Goal: Task Accomplishment & Management: Use online tool/utility

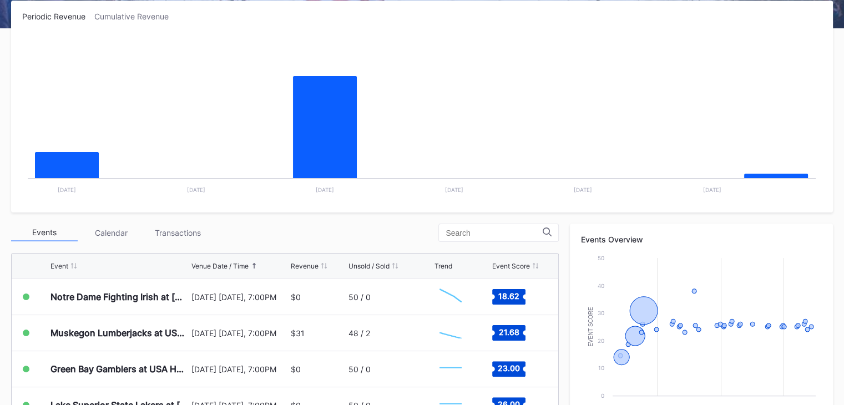
scroll to position [289, 0]
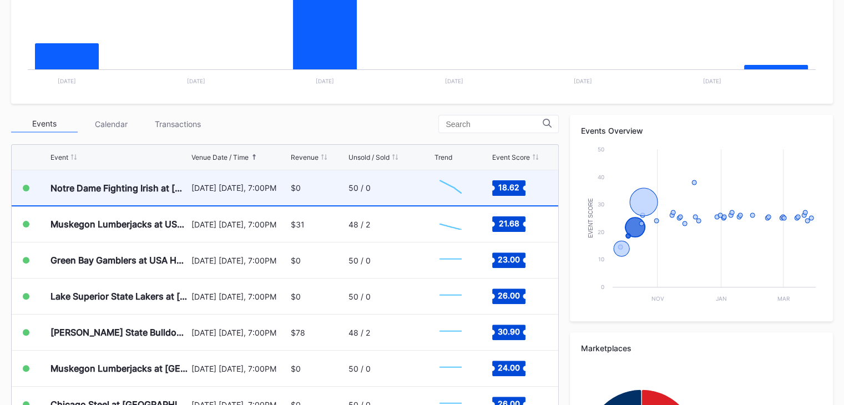
click at [293, 190] on div "$0" at bounding box center [296, 187] width 10 height 9
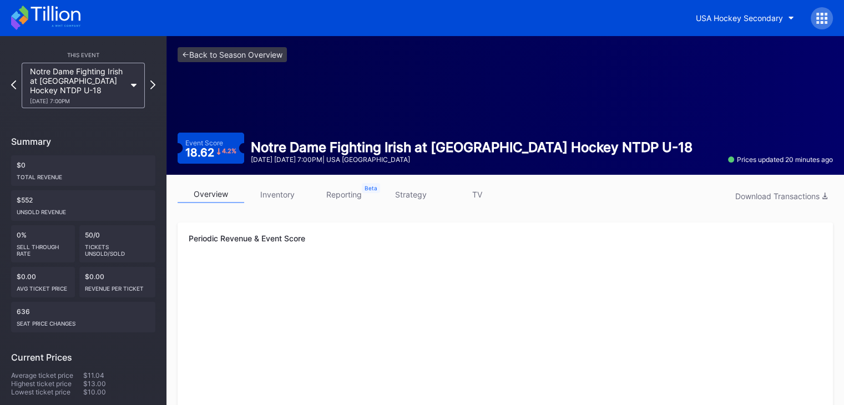
click at [293, 190] on link "inventory" at bounding box center [277, 194] width 67 height 17
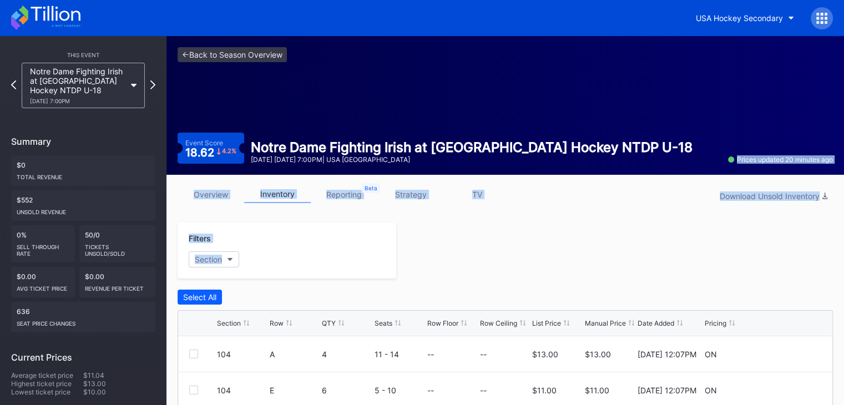
drag, startPoint x: 844, startPoint y: 147, endPoint x: 852, endPoint y: 270, distance: 122.9
click at [844, 270] on html "USA Hockey Secondary This Event Notre Dame Fighting Irish at USA Hockey NTDP U-…" at bounding box center [422, 202] width 844 height 405
click at [806, 258] on div at bounding box center [614, 251] width 437 height 56
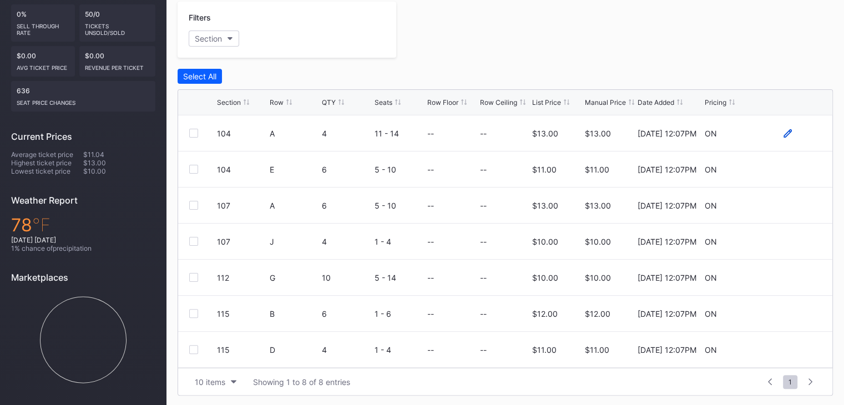
click at [784, 130] on icon at bounding box center [788, 133] width 8 height 8
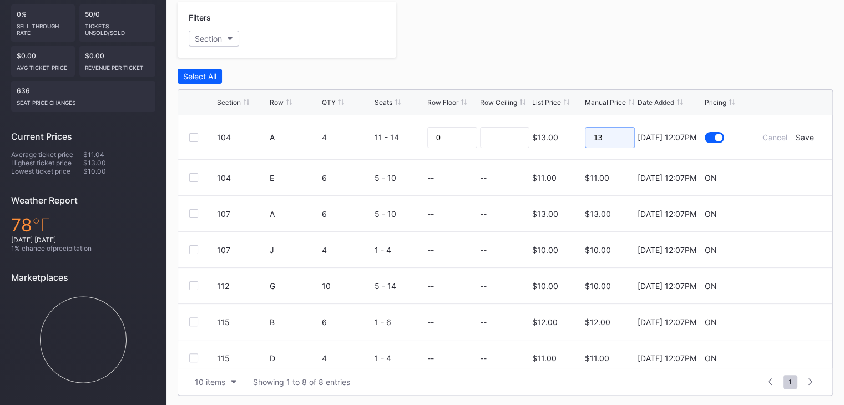
drag, startPoint x: 613, startPoint y: 127, endPoint x: 539, endPoint y: 135, distance: 74.2
click at [539, 135] on form "104 A 4 11 - 14 0 $13.00 13 9/5/2025 12:07PM Cancel Save" at bounding box center [519, 137] width 604 height 44
type input "9"
click at [804, 136] on div "Save" at bounding box center [804, 137] width 18 height 9
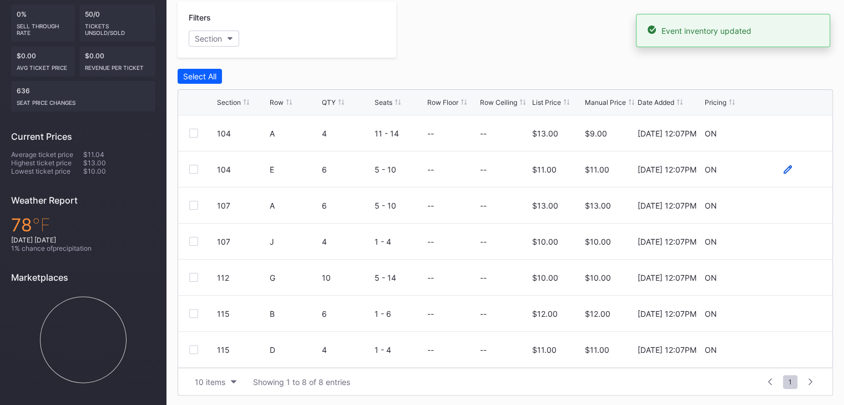
click at [784, 166] on icon at bounding box center [788, 169] width 8 height 8
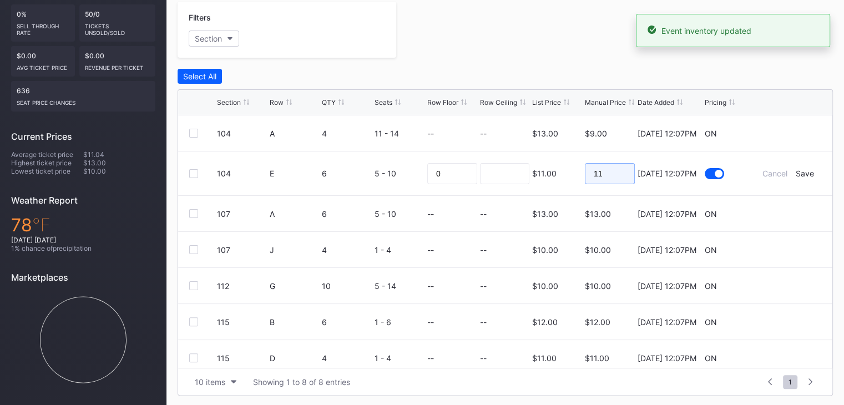
click at [610, 173] on input "11" at bounding box center [610, 173] width 50 height 21
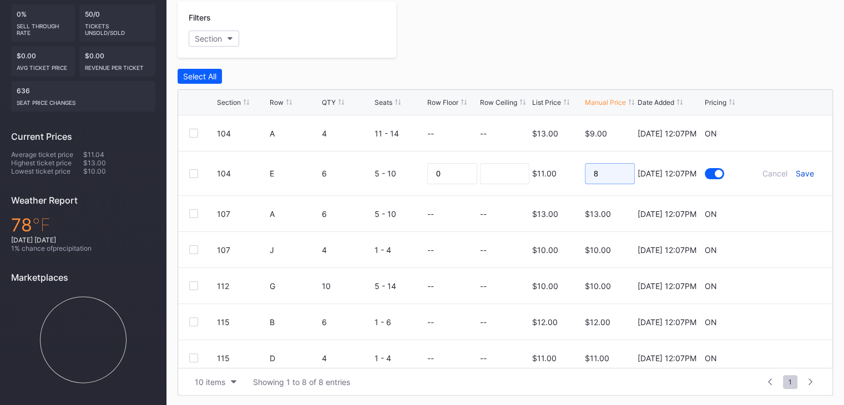
type input "8"
click at [795, 171] on div "Save" at bounding box center [804, 173] width 18 height 9
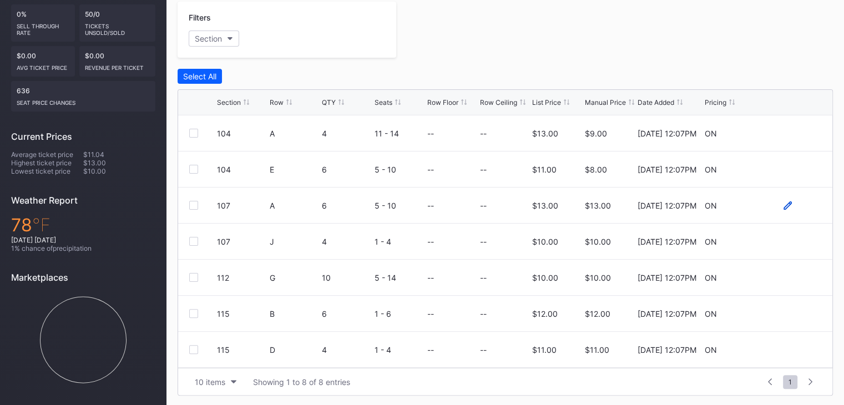
click at [784, 207] on icon at bounding box center [788, 205] width 8 height 8
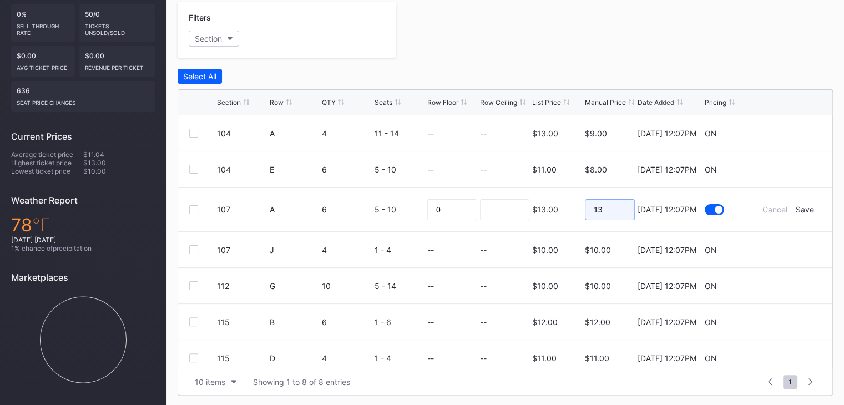
drag, startPoint x: 615, startPoint y: 211, endPoint x: 484, endPoint y: 216, distance: 131.6
click at [484, 216] on form "107 A 6 5 - 10 0 $13.00 13 9/5/2025 12:07PM Cancel Save" at bounding box center [519, 210] width 604 height 44
type input "9"
click at [798, 206] on div "Save" at bounding box center [804, 209] width 18 height 9
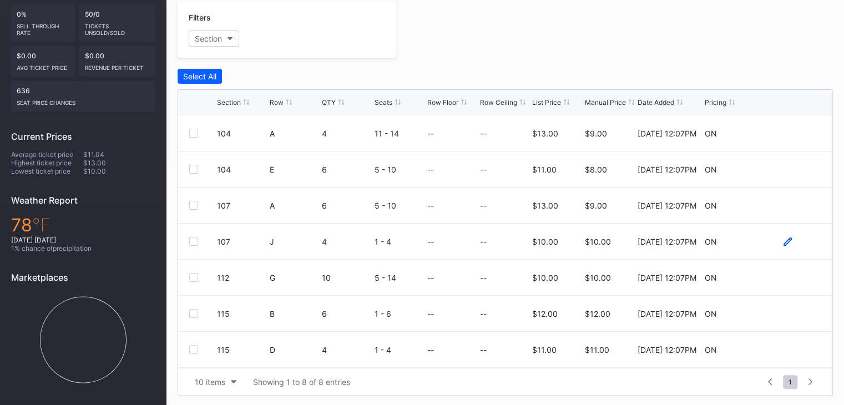
click at [784, 240] on icon at bounding box center [788, 242] width 8 height 8
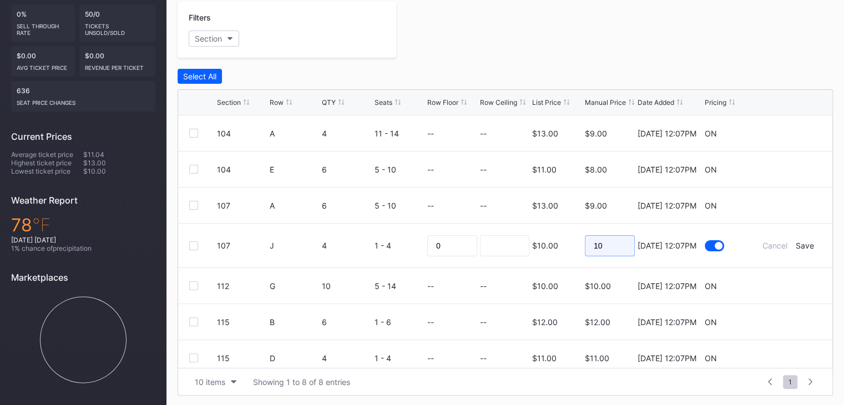
click at [608, 242] on input "10" at bounding box center [610, 245] width 50 height 21
type input "8"
click at [796, 246] on div "Save" at bounding box center [804, 245] width 18 height 9
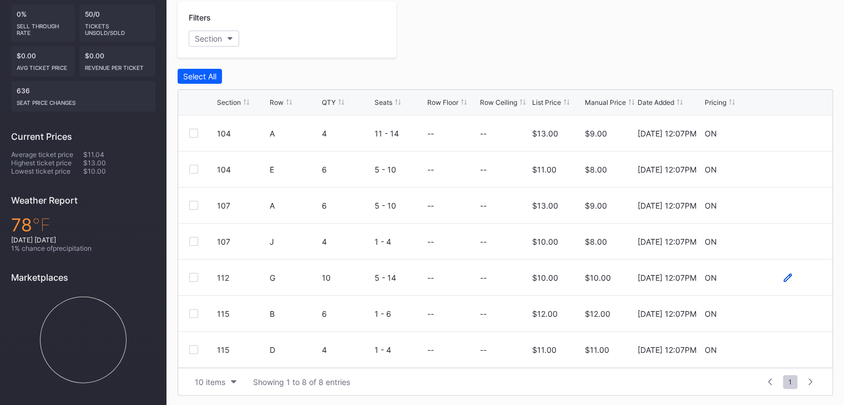
click at [784, 276] on icon at bounding box center [788, 277] width 8 height 8
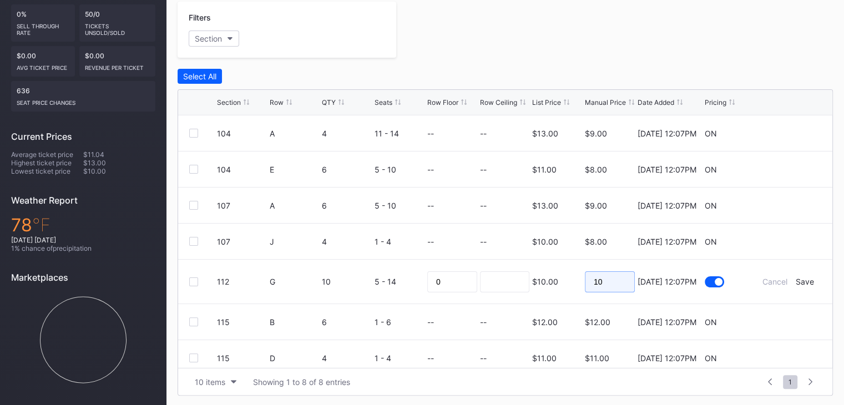
click at [605, 284] on input "10" at bounding box center [610, 281] width 50 height 21
type input "8"
click at [795, 277] on div "Save" at bounding box center [804, 281] width 18 height 9
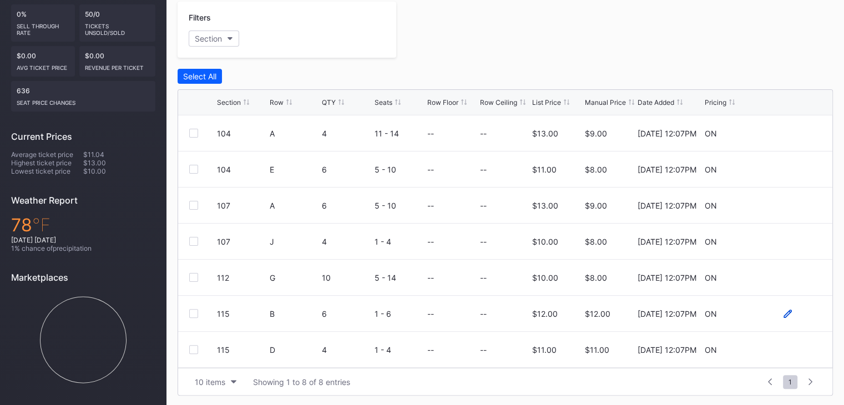
click at [784, 314] on icon at bounding box center [788, 314] width 8 height 8
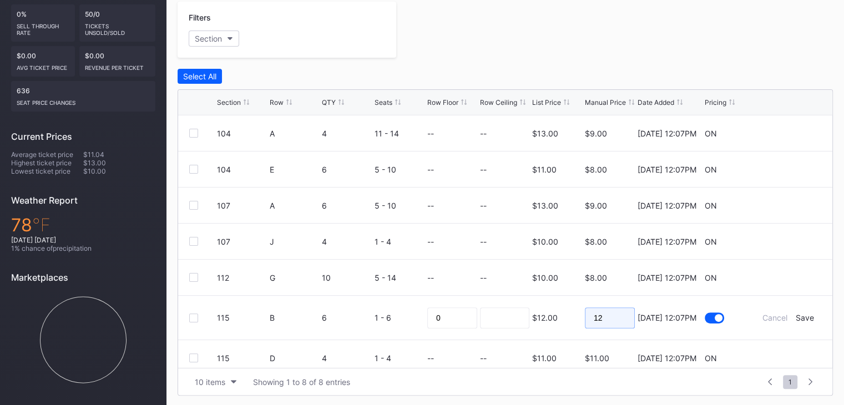
click at [594, 314] on input "12" at bounding box center [610, 317] width 50 height 21
type input "9"
click at [799, 320] on div "Save" at bounding box center [804, 317] width 18 height 9
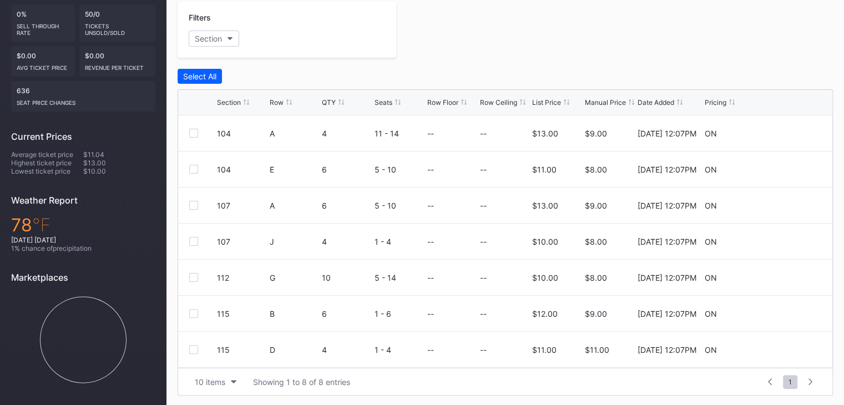
scroll to position [36, 0]
click at [784, 313] on icon at bounding box center [788, 314] width 8 height 8
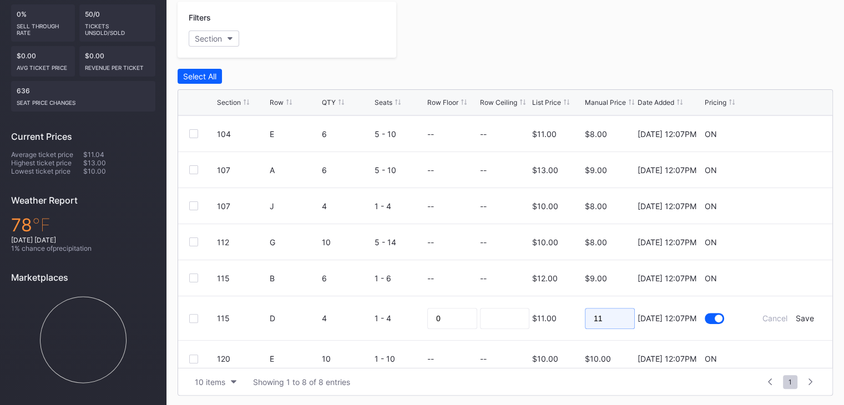
click at [593, 317] on input "11" at bounding box center [610, 318] width 50 height 21
type input "7"
click at [799, 315] on div "Save" at bounding box center [804, 318] width 18 height 9
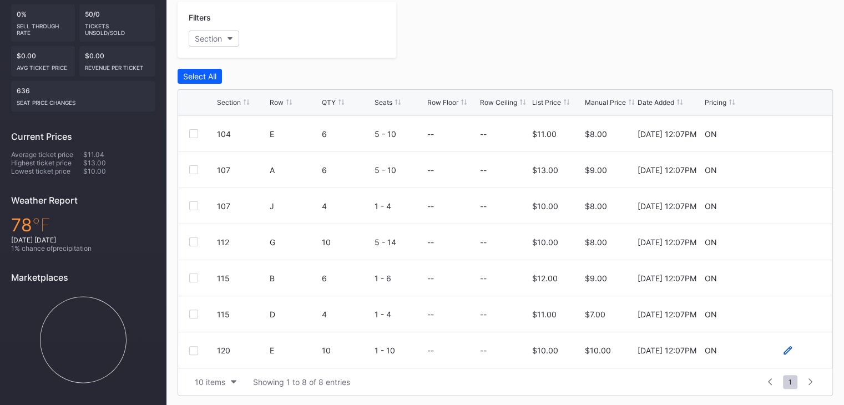
click at [784, 349] on icon at bounding box center [788, 350] width 8 height 8
drag, startPoint x: 603, startPoint y: 351, endPoint x: 545, endPoint y: 344, distance: 58.2
click at [545, 344] on form "120 E 10 1 - 10 0 $10.00 10 9/5/2025 12:07PM Cancel Save" at bounding box center [519, 354] width 604 height 44
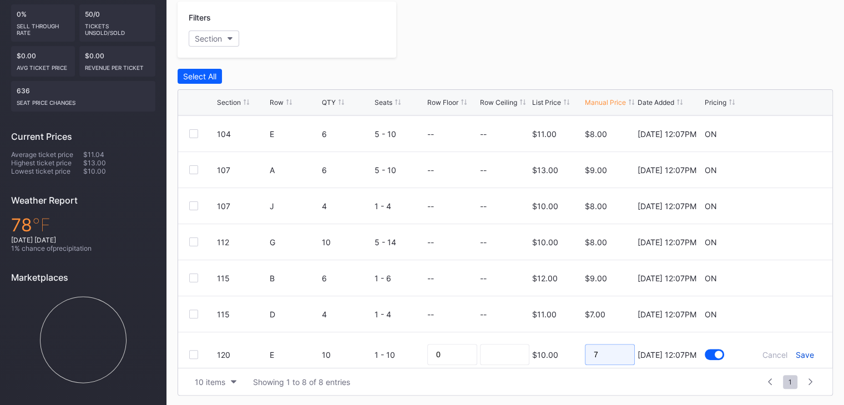
type input "7"
click at [798, 356] on div "Save" at bounding box center [804, 354] width 18 height 9
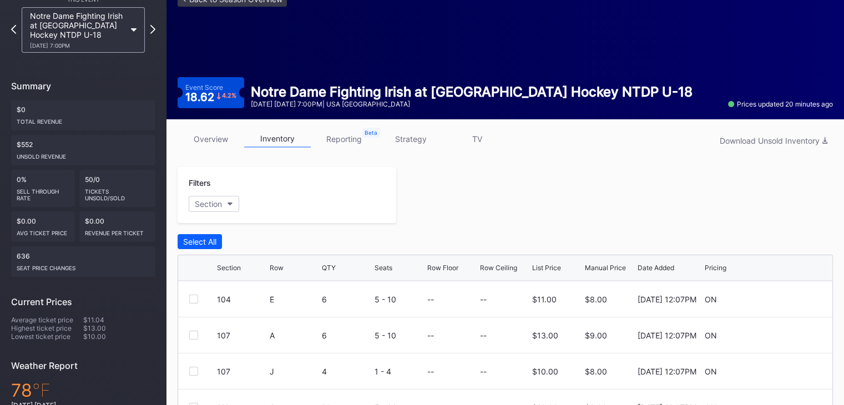
scroll to position [0, 0]
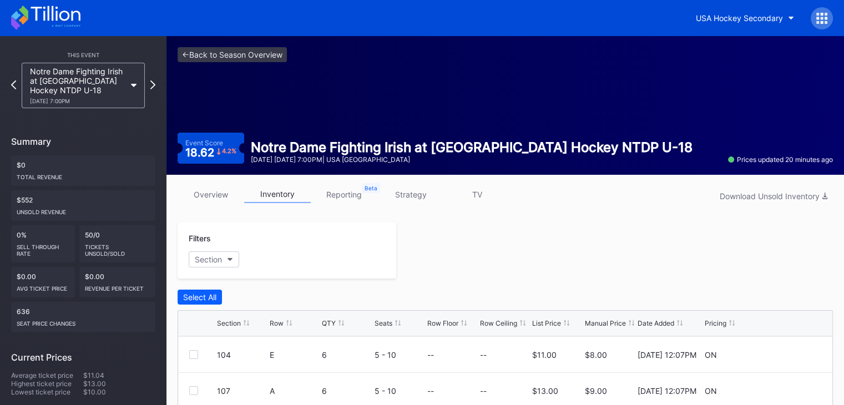
click at [215, 198] on link "overview" at bounding box center [211, 194] width 67 height 17
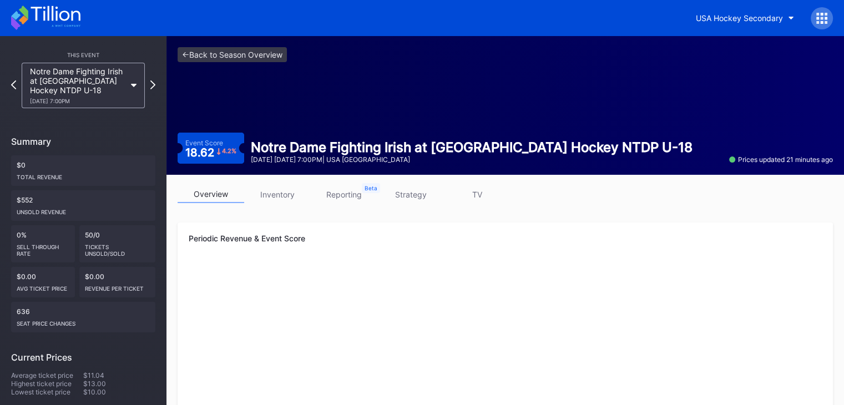
click at [62, 16] on icon at bounding box center [45, 18] width 69 height 24
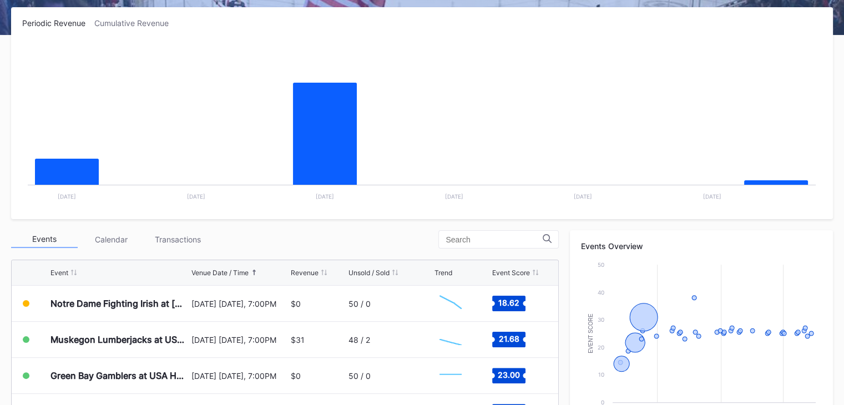
scroll to position [175, 0]
